Goal: Information Seeking & Learning: Learn about a topic

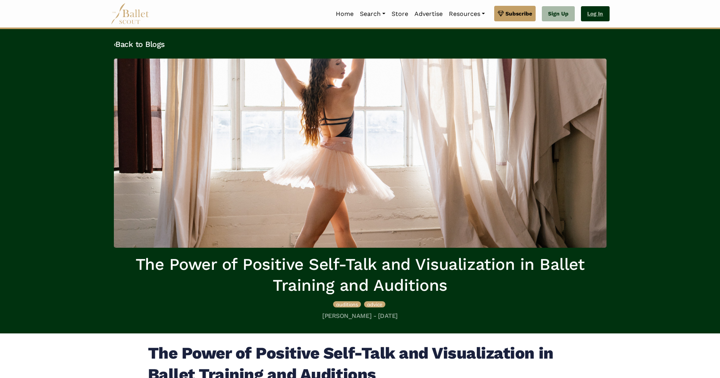
click at [589, 16] on link "Log In" at bounding box center [595, 14] width 28 height 16
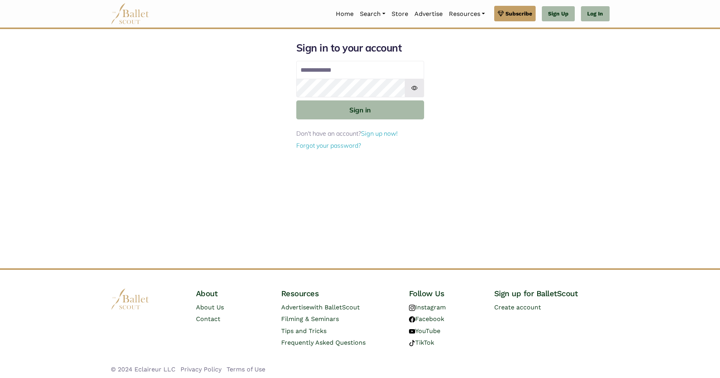
type input "**********"
click at [345, 107] on button "Sign in" at bounding box center [360, 109] width 128 height 19
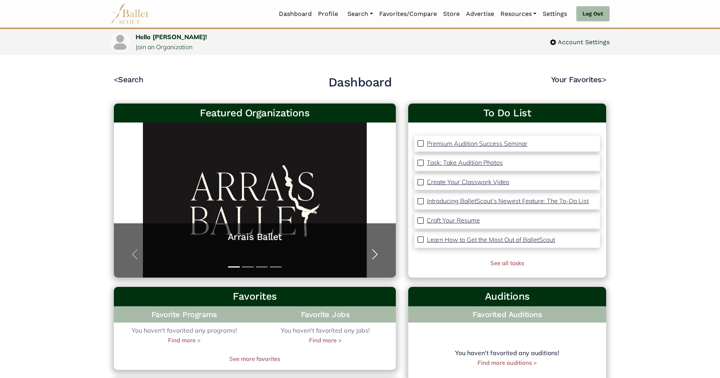
click at [372, 251] on span "button" at bounding box center [375, 254] width 12 height 12
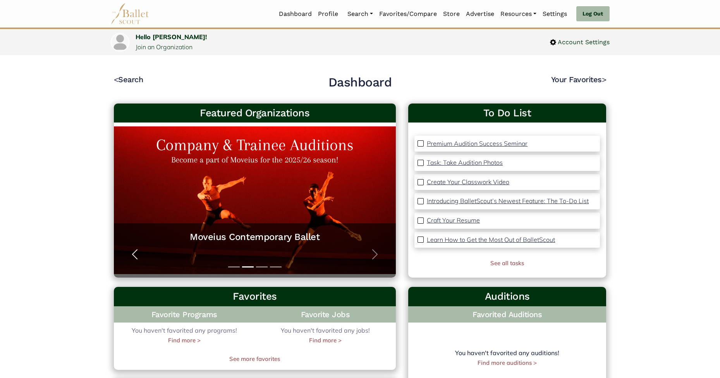
click at [133, 253] on span "button" at bounding box center [135, 254] width 12 height 12
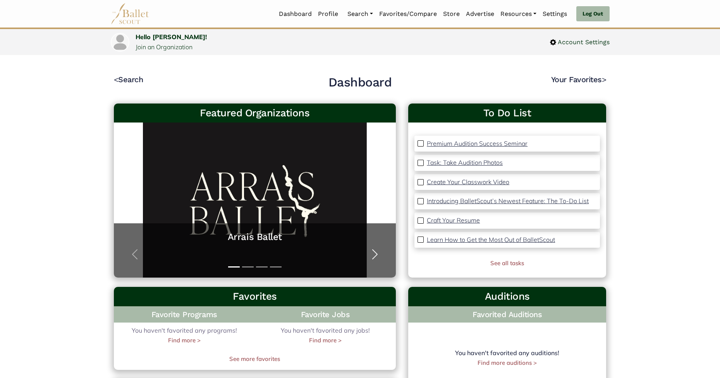
click at [380, 253] on span "button" at bounding box center [375, 254] width 12 height 12
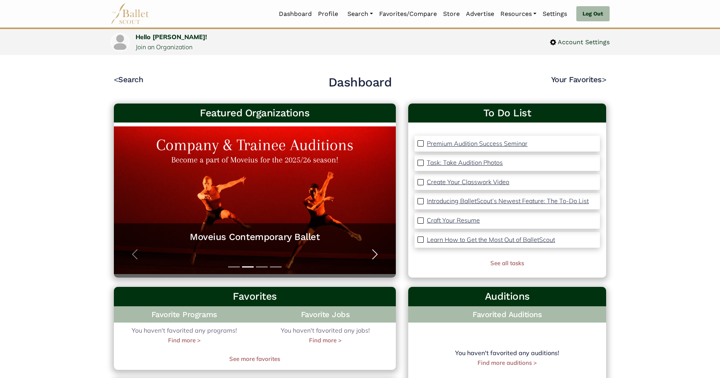
click at [377, 253] on span "button" at bounding box center [375, 254] width 12 height 12
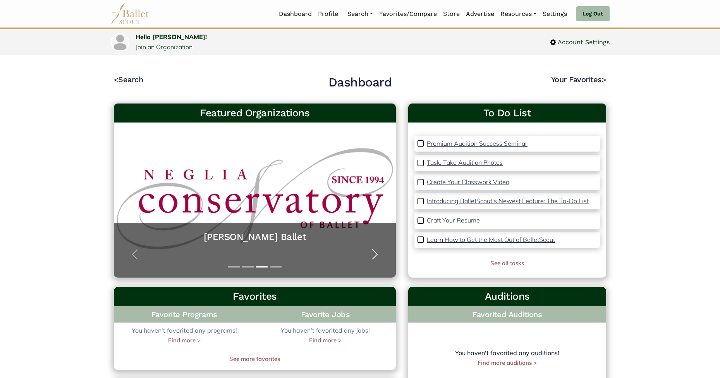
click at [377, 253] on span "button" at bounding box center [375, 254] width 12 height 12
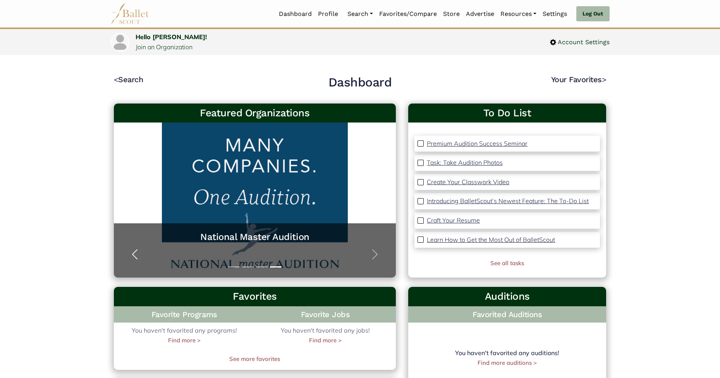
click at [135, 255] on span "button" at bounding box center [135, 254] width 12 height 12
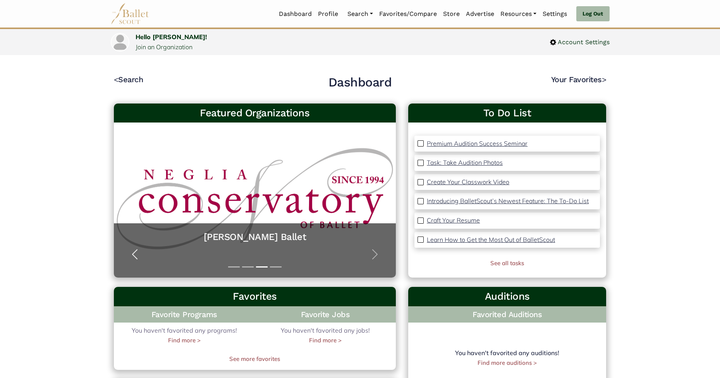
click at [135, 255] on span "button" at bounding box center [135, 254] width 12 height 12
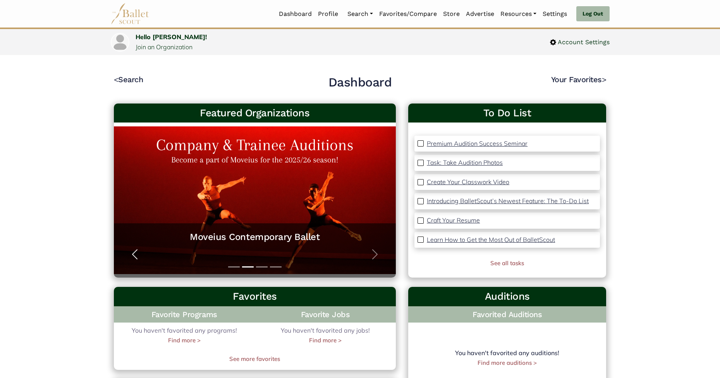
click at [135, 255] on span "button" at bounding box center [135, 254] width 12 height 12
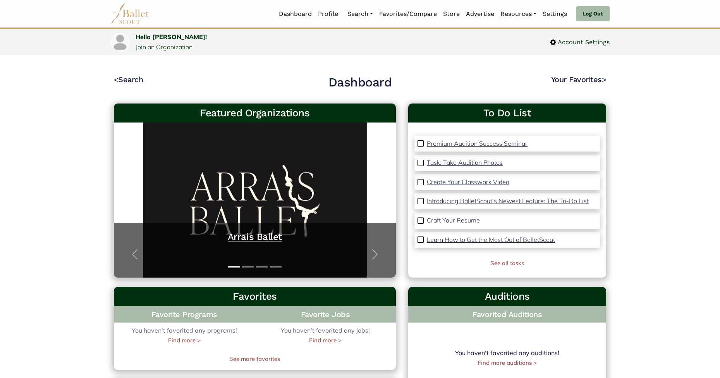
click at [242, 231] on h5 "Arrais Ballet" at bounding box center [255, 237] width 267 height 12
click at [357, 53] on link "Auditions" at bounding box center [382, 56] width 74 height 12
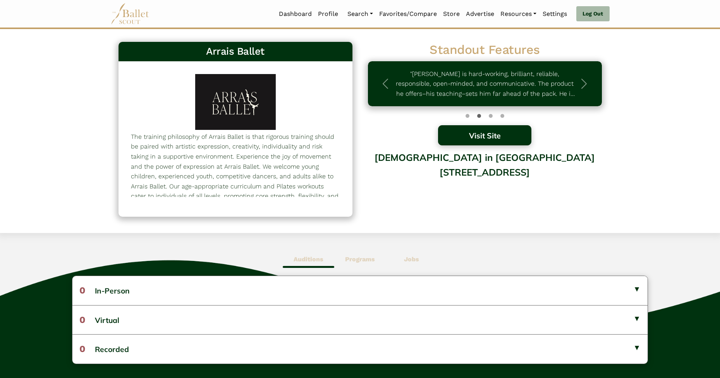
click at [490, 136] on button "Visit Site" at bounding box center [485, 135] width 94 height 20
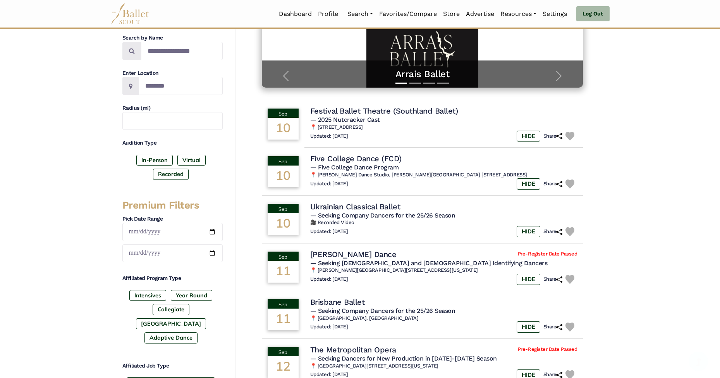
scroll to position [225, 0]
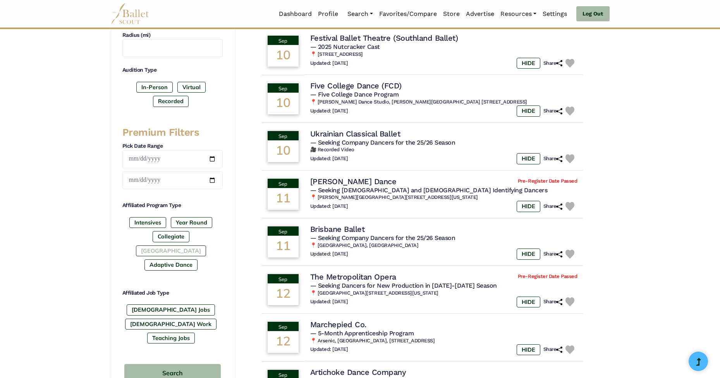
click at [194, 245] on label "[GEOGRAPHIC_DATA]" at bounding box center [171, 250] width 70 height 11
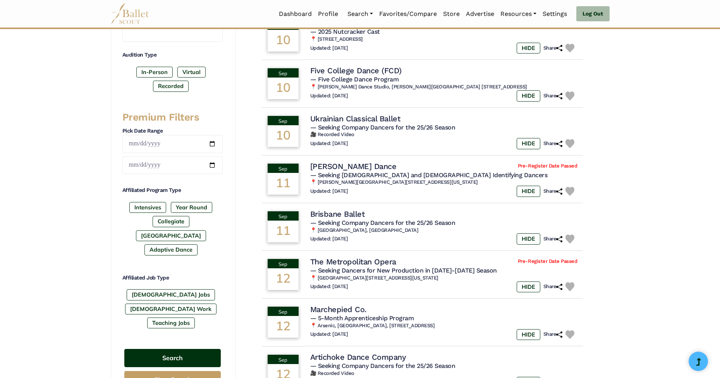
click at [192, 349] on button "Search" at bounding box center [172, 358] width 97 height 18
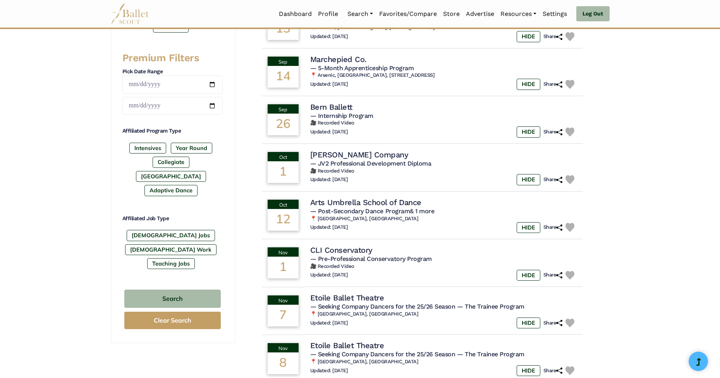
scroll to position [372, 0]
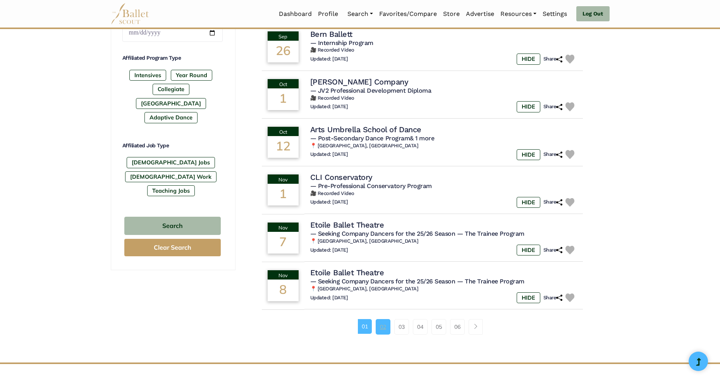
click at [390, 319] on link "02" at bounding box center [383, 327] width 15 height 16
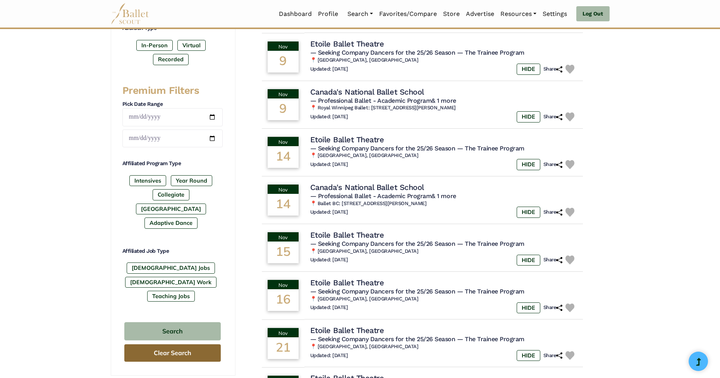
scroll to position [333, 0]
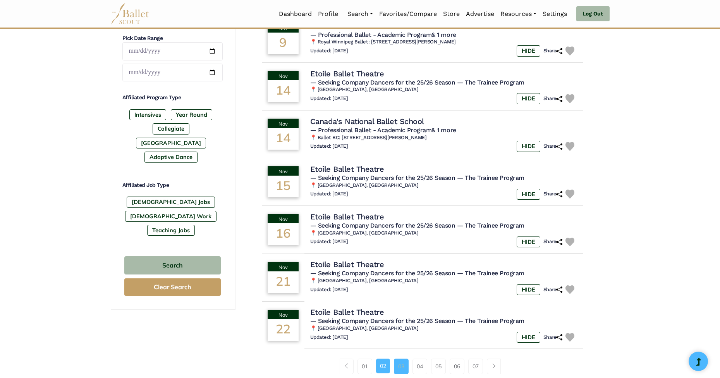
click at [403, 360] on link "03" at bounding box center [401, 367] width 15 height 16
